Goal: Task Accomplishment & Management: Use online tool/utility

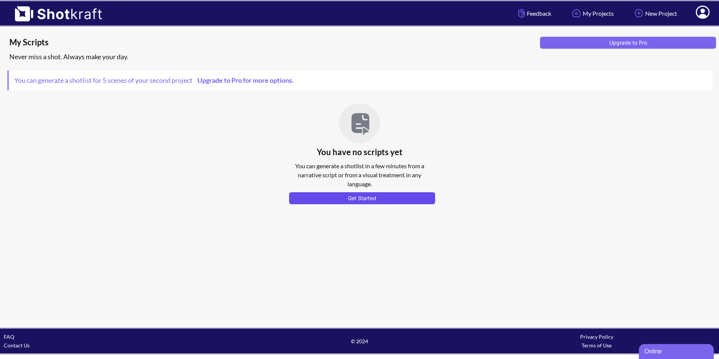
click at [347, 199] on button "Get Started" at bounding box center [362, 198] width 146 height 12
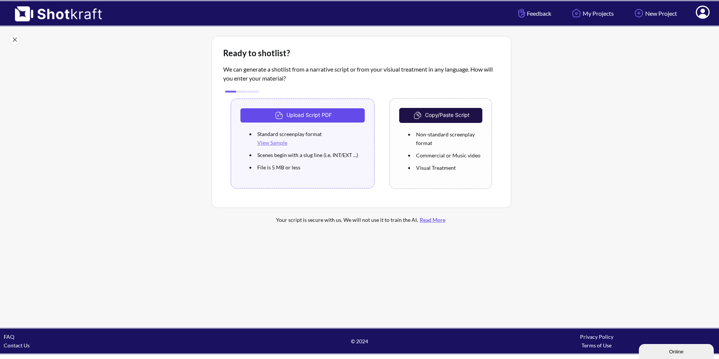
click at [306, 119] on button "Upload Script PDF" at bounding box center [302, 115] width 124 height 14
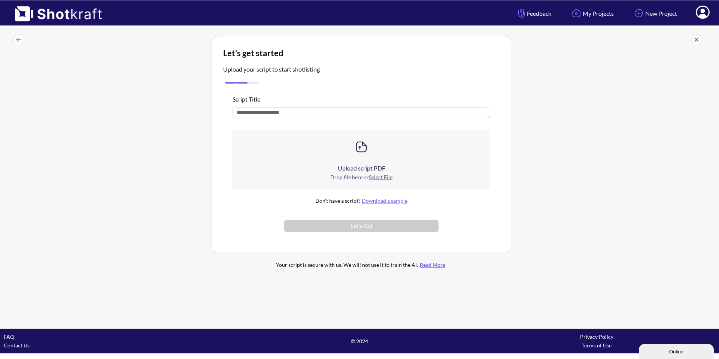
click at [272, 108] on input "text" at bounding box center [362, 112] width 258 height 10
type input "**********"
click at [376, 176] on u "Select File" at bounding box center [381, 177] width 24 height 6
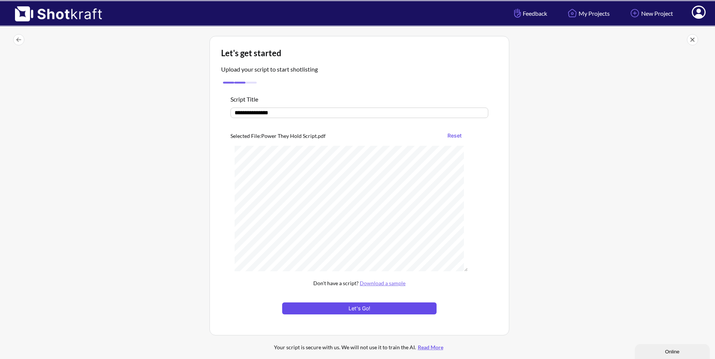
click at [366, 307] on button "Let's Go!" at bounding box center [359, 308] width 154 height 12
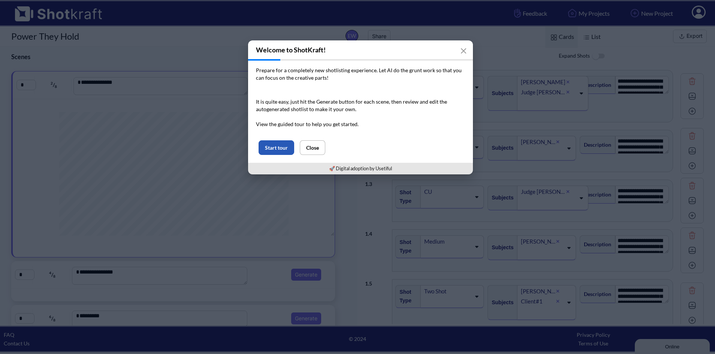
click at [278, 148] on button "Start tour" at bounding box center [276, 147] width 36 height 15
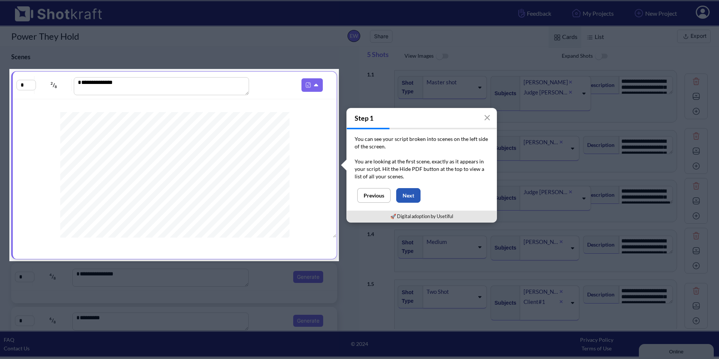
click at [410, 196] on button "Next" at bounding box center [408, 195] width 24 height 15
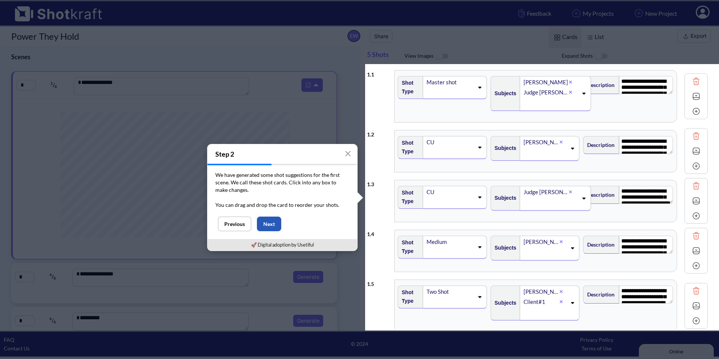
click at [265, 222] on button "Next" at bounding box center [269, 223] width 24 height 15
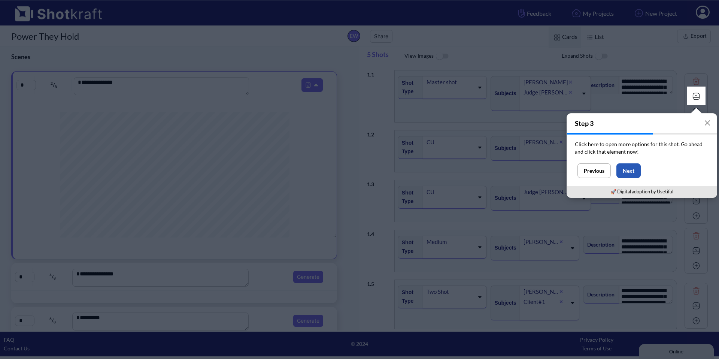
click at [629, 171] on button "Next" at bounding box center [629, 170] width 24 height 15
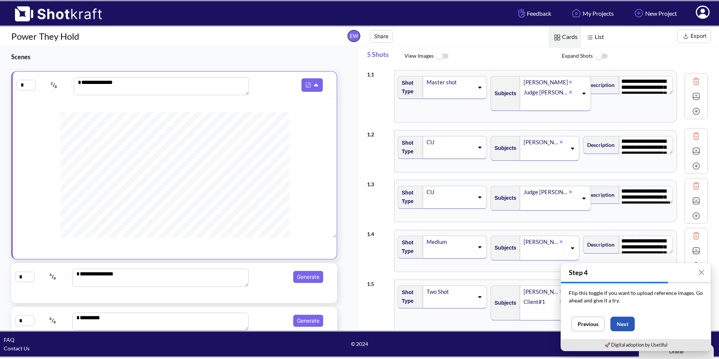
click at [626, 324] on button "Next" at bounding box center [623, 323] width 24 height 15
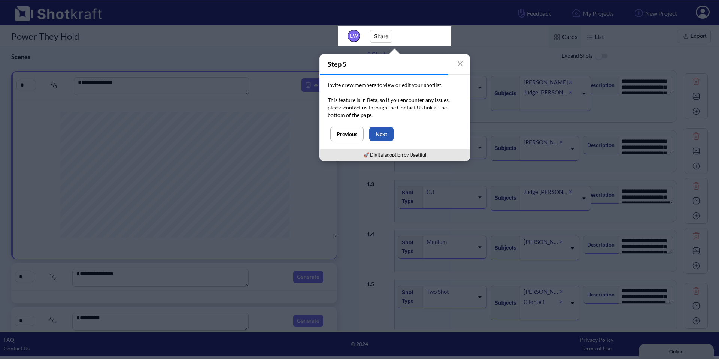
click at [388, 134] on button "Next" at bounding box center [381, 134] width 24 height 15
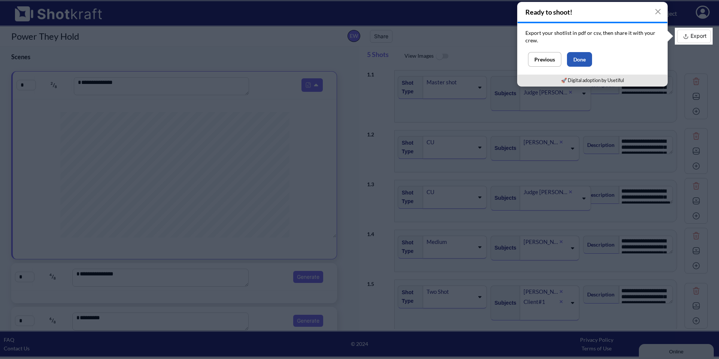
click at [583, 58] on button "Done" at bounding box center [579, 59] width 25 height 15
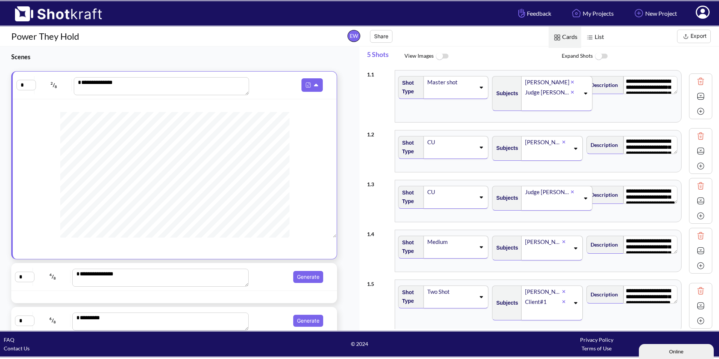
click at [696, 112] on img at bounding box center [700, 111] width 11 height 11
type textarea "**********"
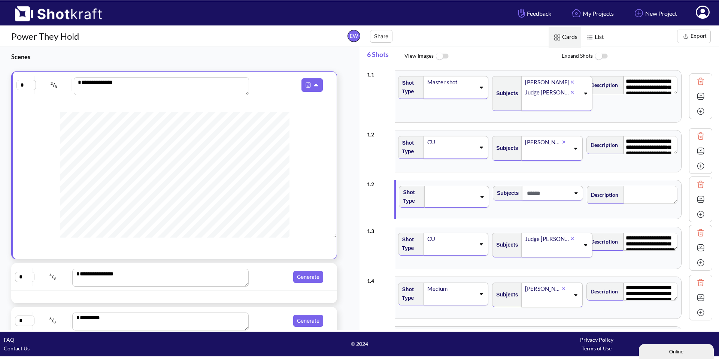
type textarea "**********"
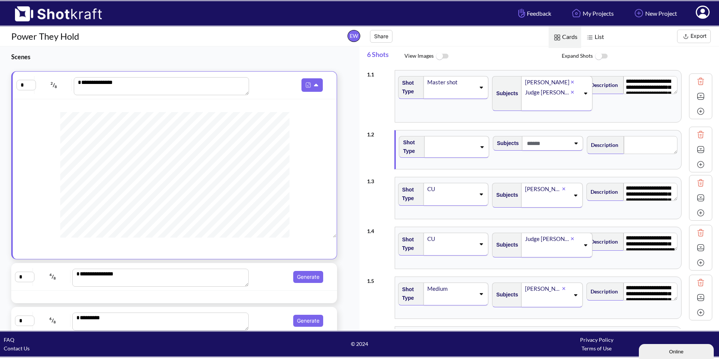
click at [696, 112] on img at bounding box center [700, 111] width 11 height 11
type textarea "**********"
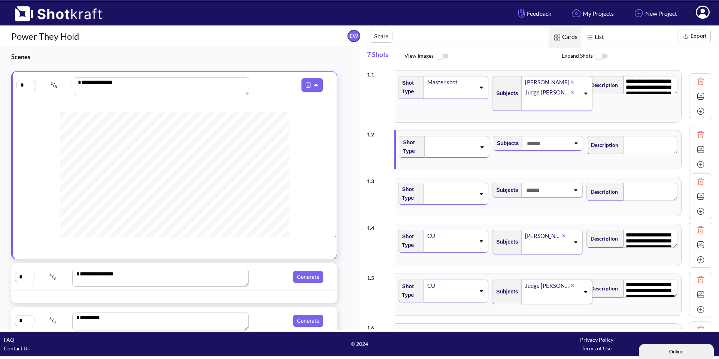
click at [696, 112] on img at bounding box center [700, 111] width 11 height 11
type textarea "**********"
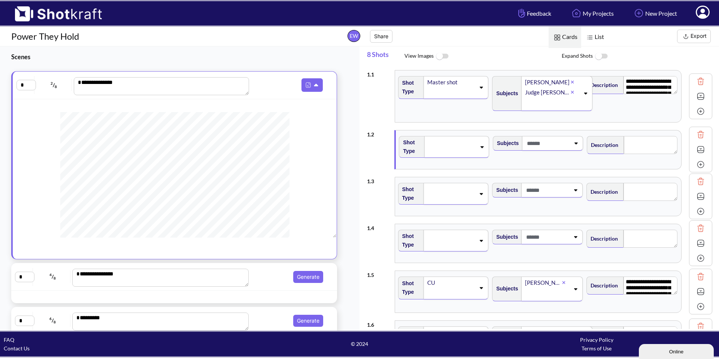
click at [698, 229] on img at bounding box center [700, 227] width 11 height 11
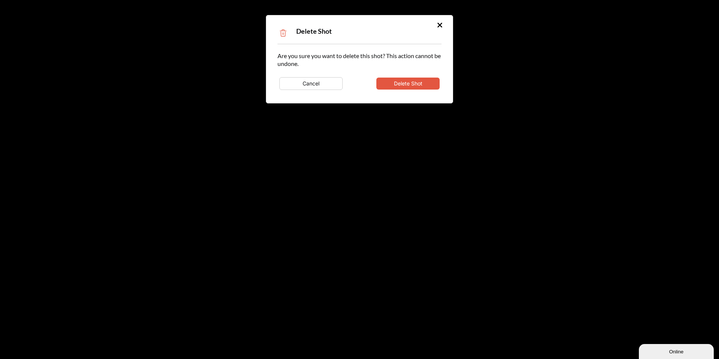
click at [406, 85] on button "Delete Shot" at bounding box center [407, 84] width 63 height 12
type textarea "**********"
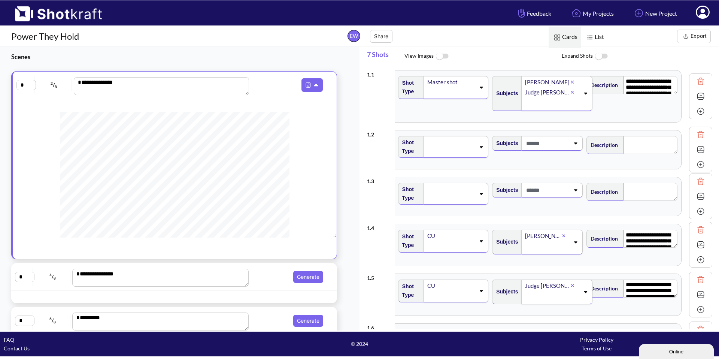
click at [696, 182] on img at bounding box center [700, 181] width 11 height 11
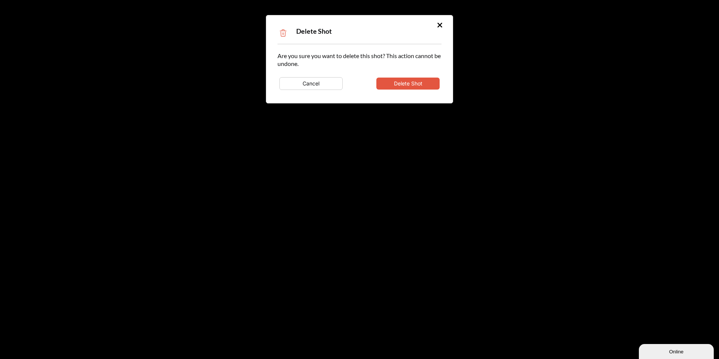
click at [422, 84] on button "Delete Shot" at bounding box center [407, 84] width 63 height 12
type textarea "**********"
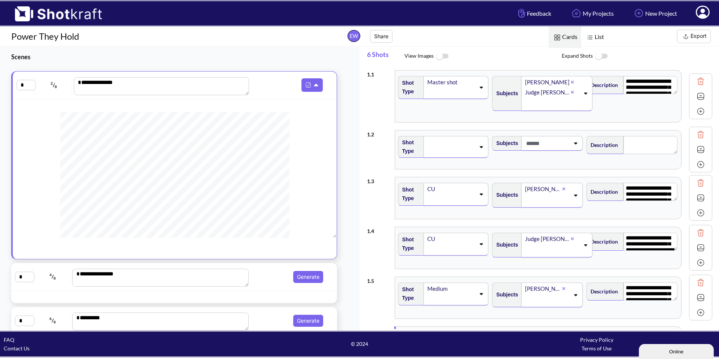
click at [696, 135] on img at bounding box center [700, 134] width 11 height 11
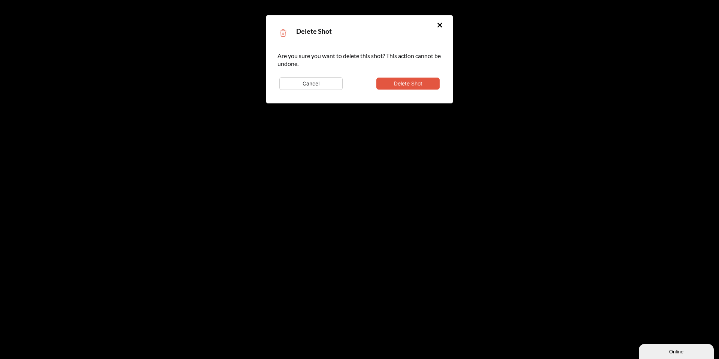
click at [392, 83] on button "Delete Shot" at bounding box center [407, 84] width 63 height 12
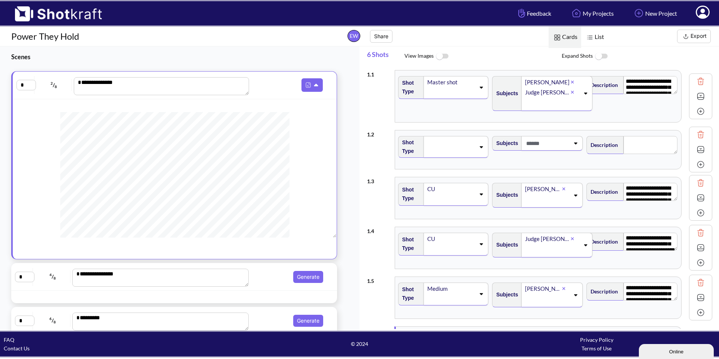
type textarea "**********"
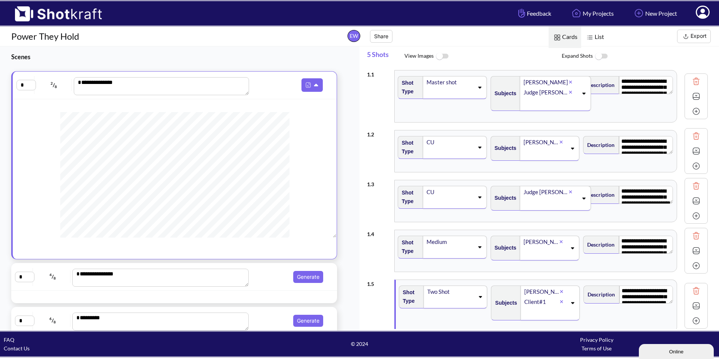
click at [439, 56] on img at bounding box center [442, 56] width 17 height 16
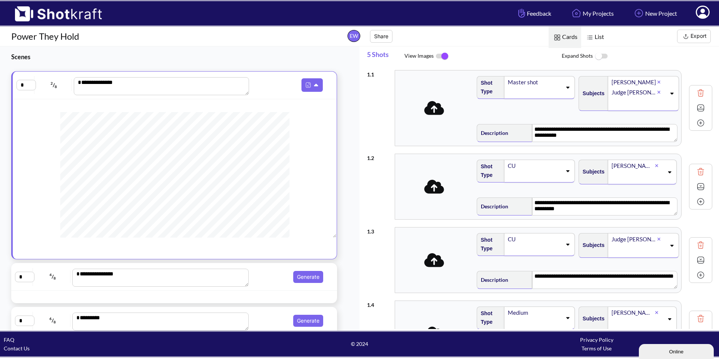
click at [436, 119] on span at bounding box center [434, 108] width 79 height 24
click at [698, 108] on img at bounding box center [700, 107] width 11 height 11
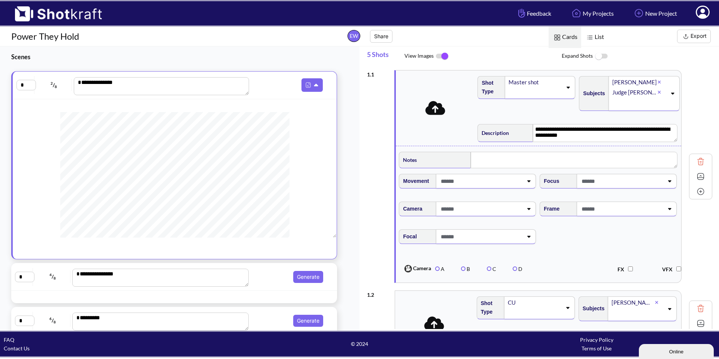
click at [695, 176] on img at bounding box center [700, 176] width 11 height 11
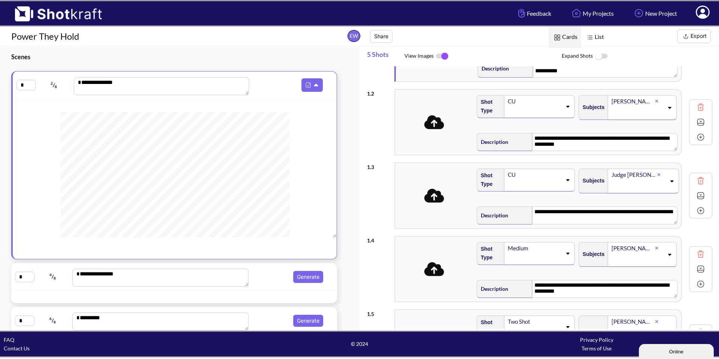
scroll to position [155, 0]
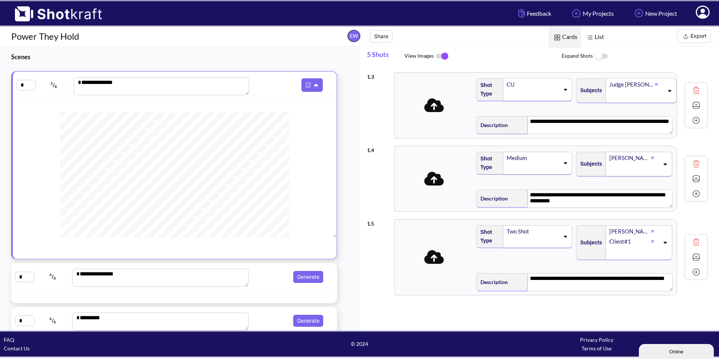
click at [438, 57] on img at bounding box center [442, 56] width 17 height 16
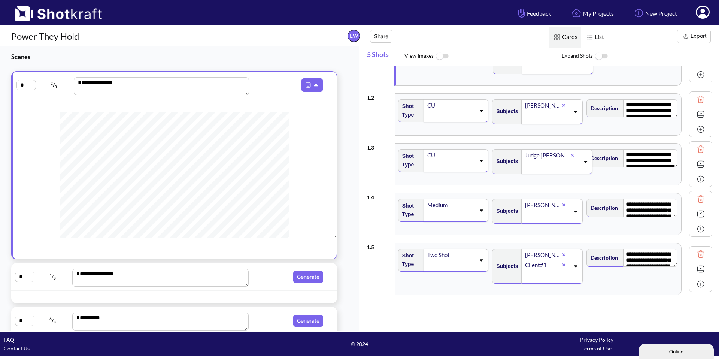
scroll to position [0, 0]
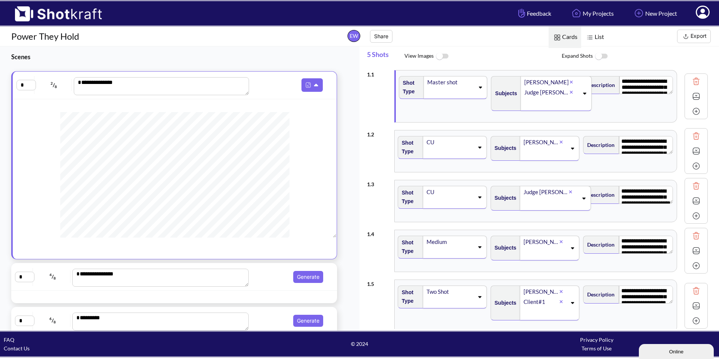
click at [696, 36] on button "Export" at bounding box center [694, 36] width 34 height 13
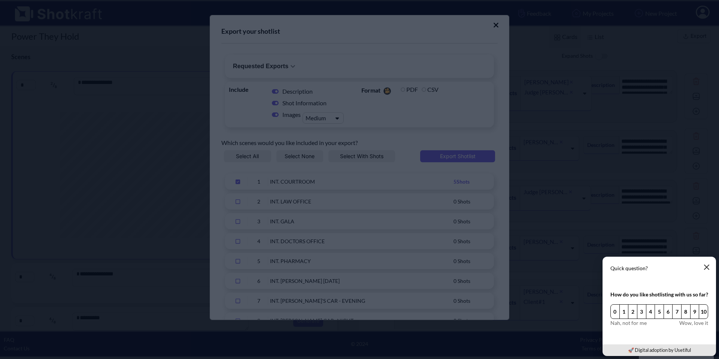
click at [702, 265] on button "button" at bounding box center [706, 267] width 15 height 15
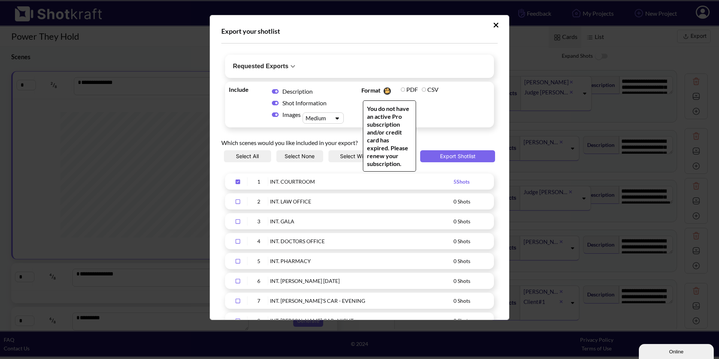
click at [401, 90] on label "PDF" at bounding box center [409, 89] width 17 height 7
click at [399, 88] on span "PDF" at bounding box center [409, 89] width 21 height 11
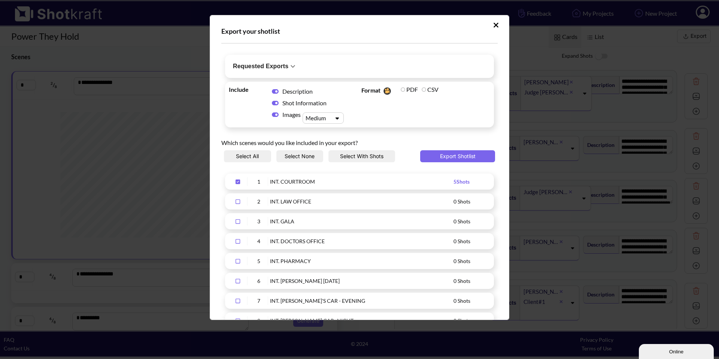
click at [454, 180] on span "5 Shots" at bounding box center [462, 181] width 16 height 6
click at [493, 22] on icon "Upload Script" at bounding box center [496, 24] width 6 height 7
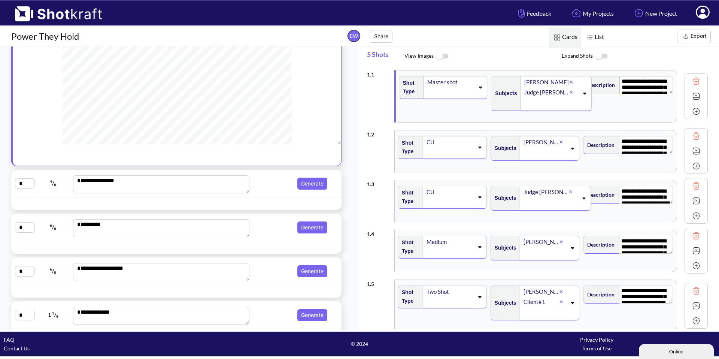
scroll to position [175, 0]
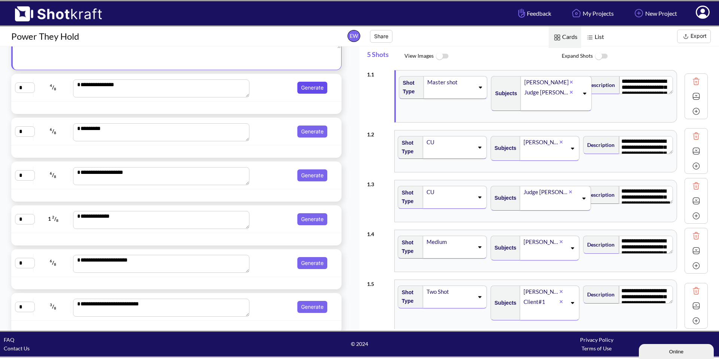
click at [309, 90] on button "Generate" at bounding box center [312, 88] width 30 height 12
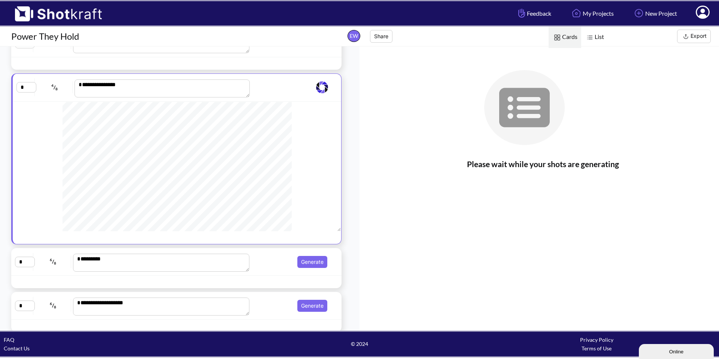
scroll to position [149, 0]
click at [310, 268] on button "Generate" at bounding box center [312, 262] width 30 height 12
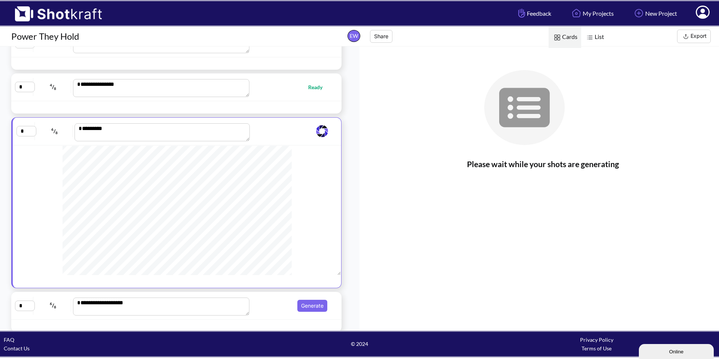
scroll to position [71, 0]
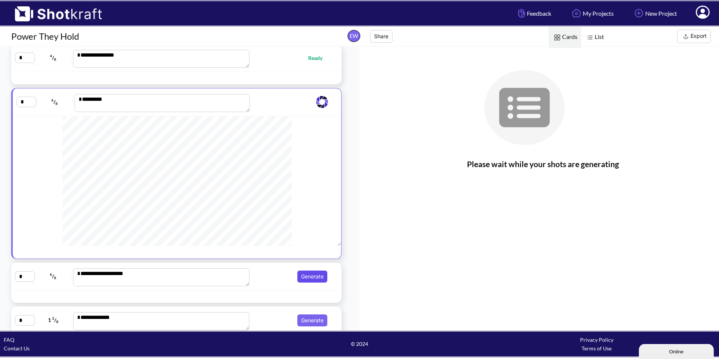
click at [312, 282] on button "Generate" at bounding box center [312, 276] width 30 height 12
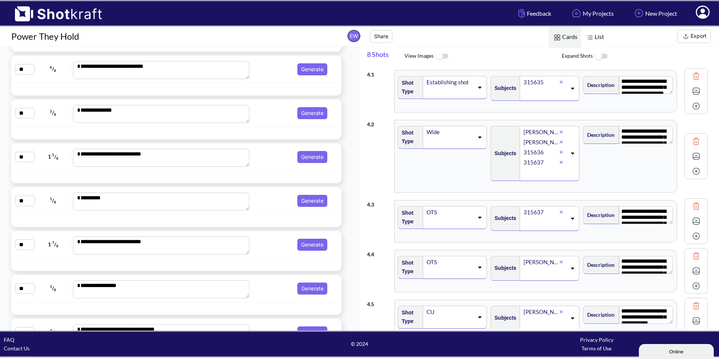
scroll to position [3877, 0]
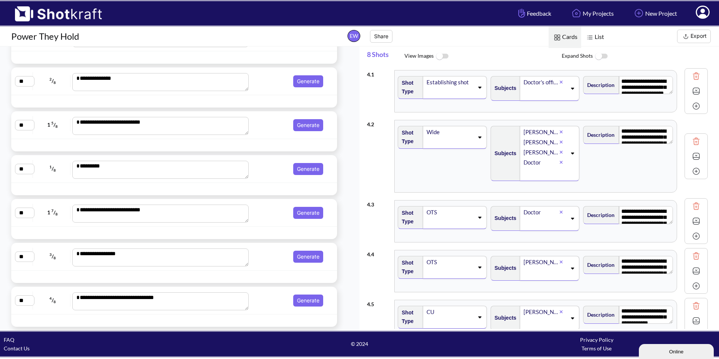
drag, startPoint x: 306, startPoint y: 297, endPoint x: 303, endPoint y: 273, distance: 24.2
click at [306, 297] on button "Generate" at bounding box center [308, 300] width 30 height 12
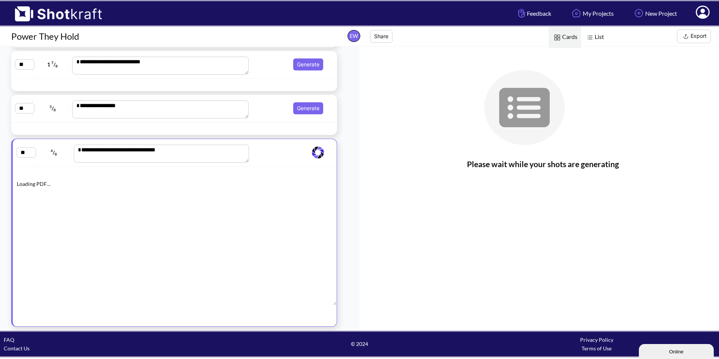
scroll to position [3728, 0]
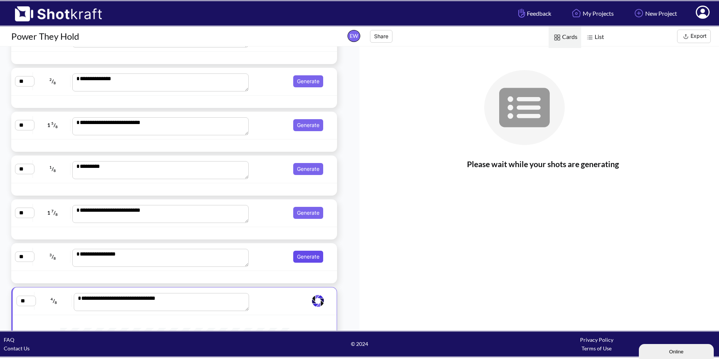
click at [303, 256] on button "Generate" at bounding box center [308, 257] width 30 height 12
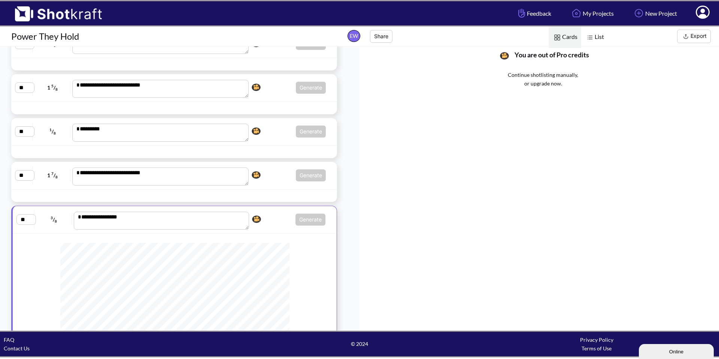
scroll to position [3877, 0]
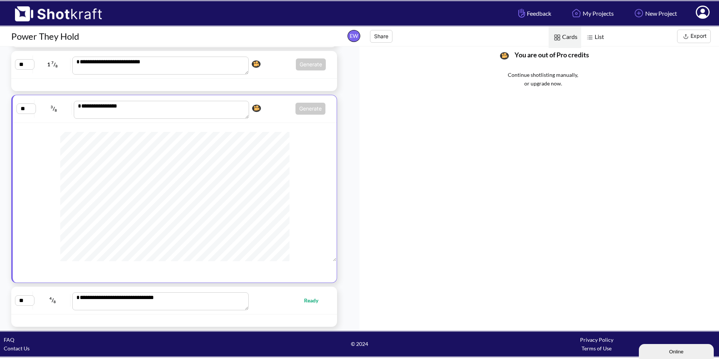
click at [273, 295] on div "**********" at bounding box center [174, 300] width 318 height 20
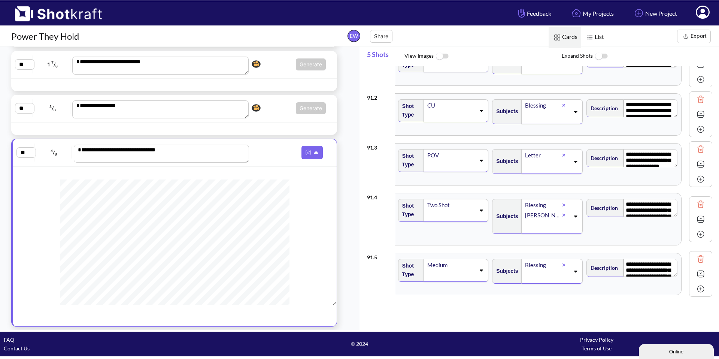
scroll to position [0, 0]
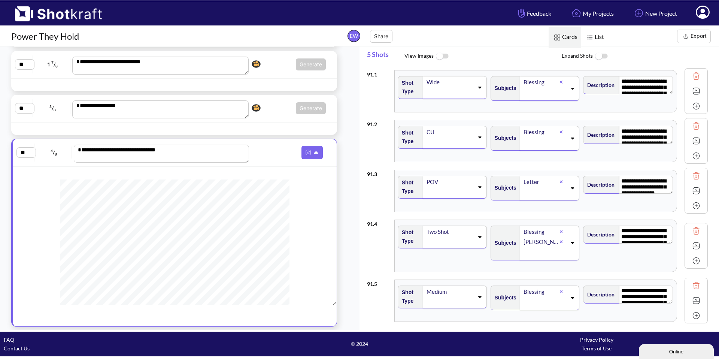
click at [703, 12] on icon at bounding box center [703, 13] width 8 height 9
click at [668, 27] on link "My Profile" at bounding box center [682, 27] width 62 height 12
